Goal: Information Seeking & Learning: Find specific fact

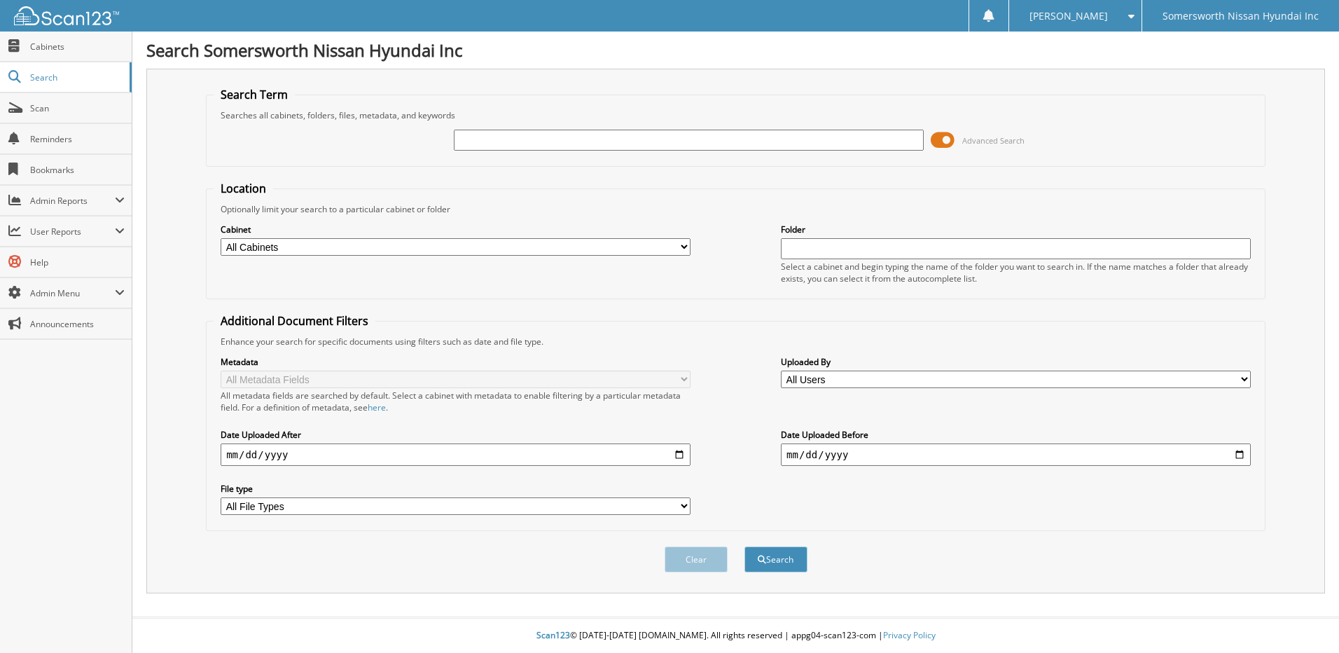
click at [594, 141] on input "text" at bounding box center [689, 140] width 470 height 21
type input "P6928"
click at [744, 546] on button "Search" at bounding box center [775, 559] width 63 height 26
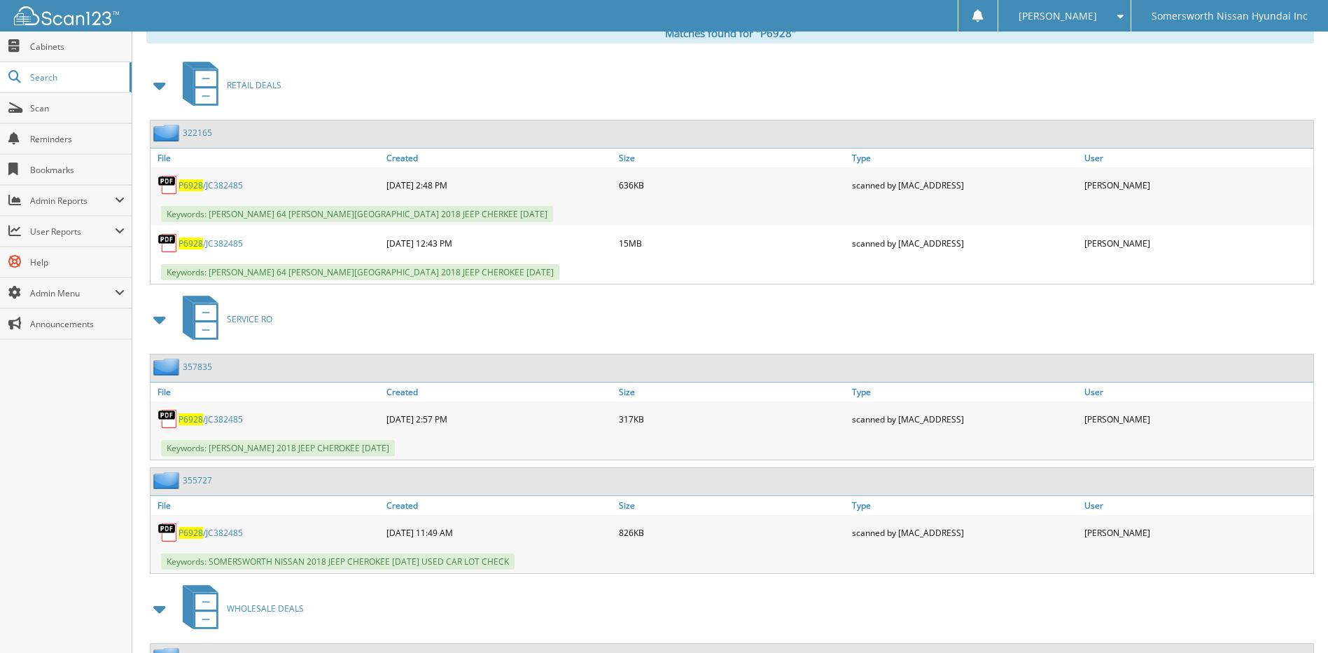
scroll to position [490, 0]
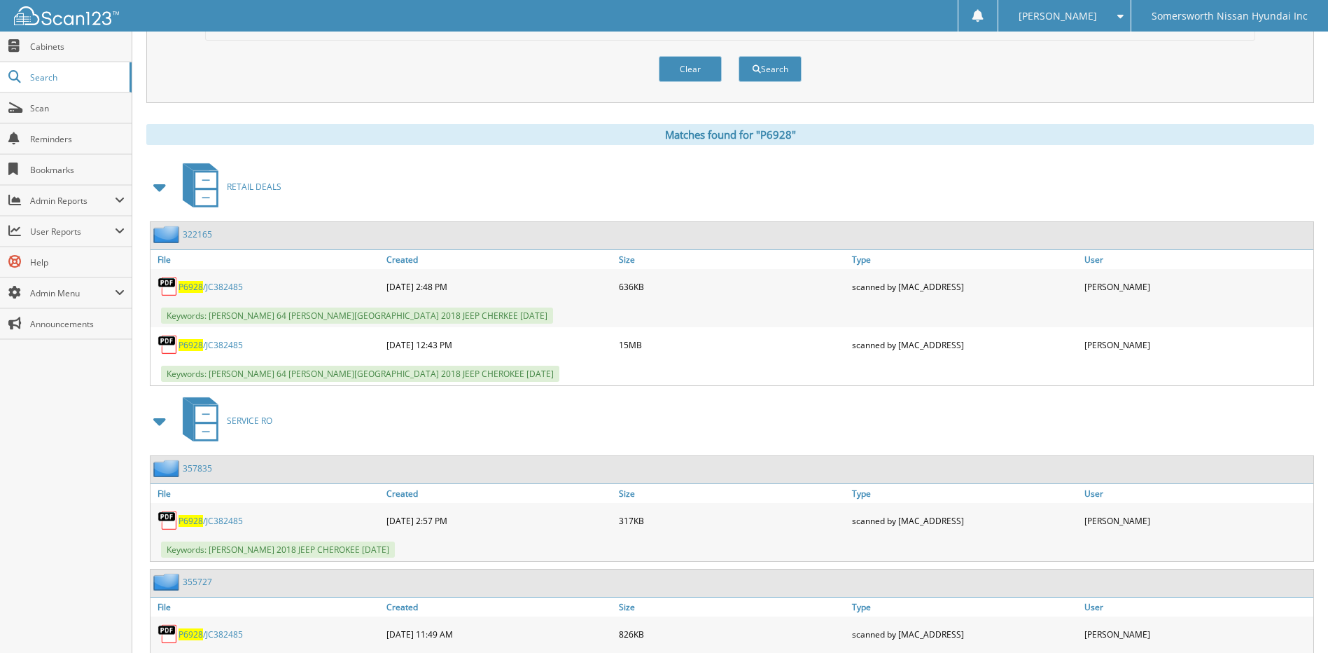
click at [219, 345] on link "P6928 /JC382485" at bounding box center [211, 345] width 64 height 12
